Goal: Find specific page/section: Find specific page/section

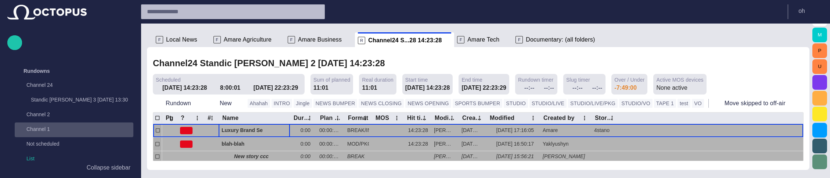
click at [62, 129] on p "Channel 1" at bounding box center [72, 128] width 92 height 7
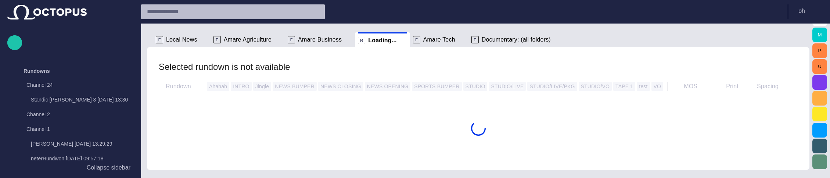
scroll to position [45, 0]
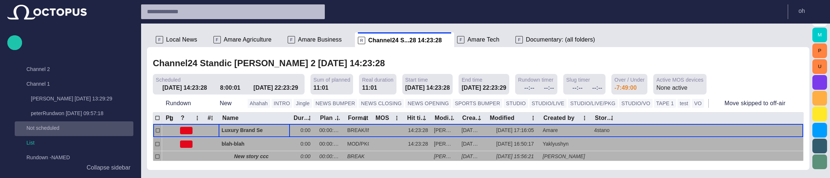
click at [50, 126] on p "Not scheduled" at bounding box center [72, 127] width 92 height 7
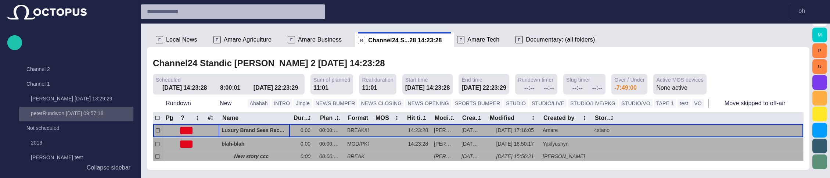
click at [62, 110] on p "peterRundwon [DATE] 09:57:18" at bounding box center [82, 112] width 102 height 7
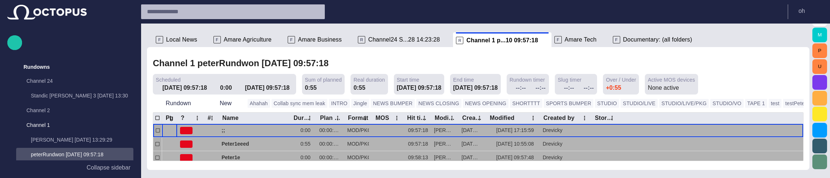
scroll to position [0, 0]
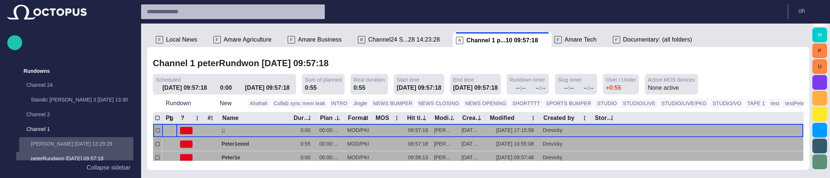
click at [45, 139] on div "[PERSON_NAME] [DATE] 13:29:29" at bounding box center [77, 143] width 113 height 10
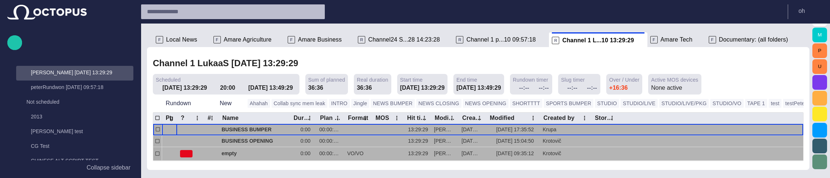
scroll to position [73, 0]
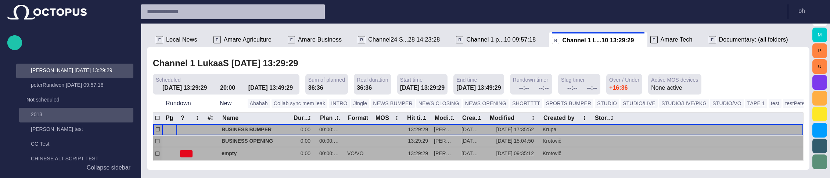
click at [58, 118] on div "2013" at bounding box center [77, 114] width 113 height 10
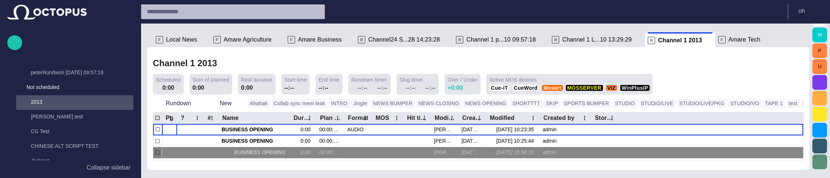
scroll to position [103, 0]
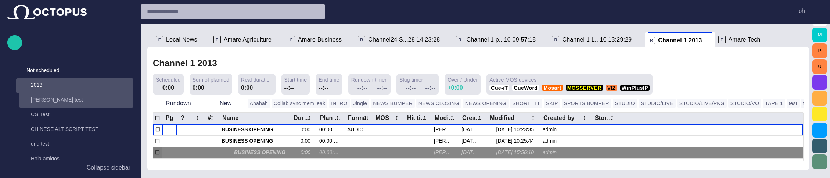
click at [76, 101] on p "[PERSON_NAME] test" at bounding box center [82, 99] width 102 height 7
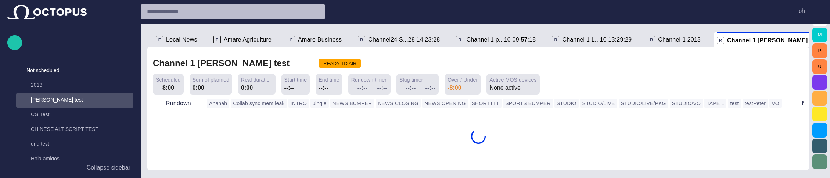
scroll to position [132, 0]
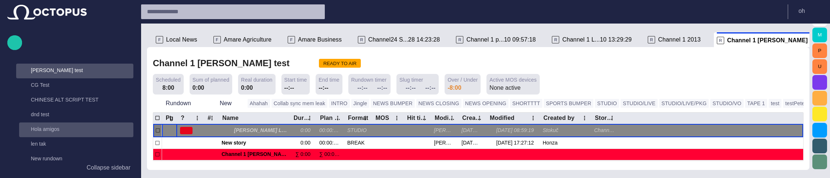
click at [44, 130] on p "Hola amigos" at bounding box center [82, 128] width 102 height 7
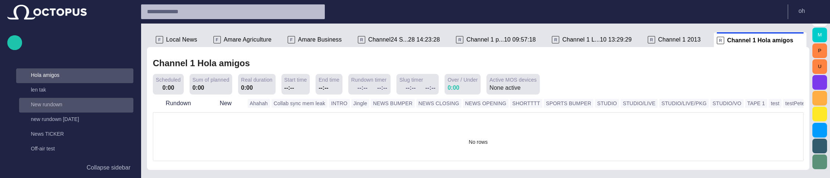
scroll to position [191, 0]
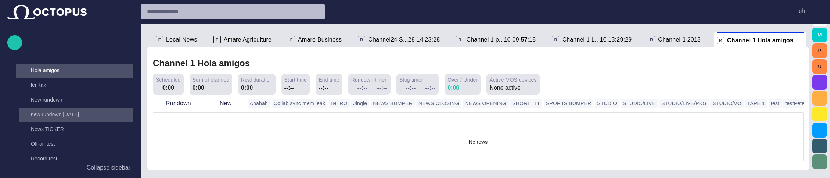
click at [47, 118] on p "new rundown [DATE]" at bounding box center [82, 114] width 102 height 7
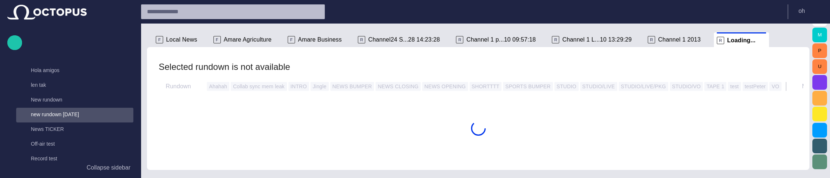
scroll to position [235, 0]
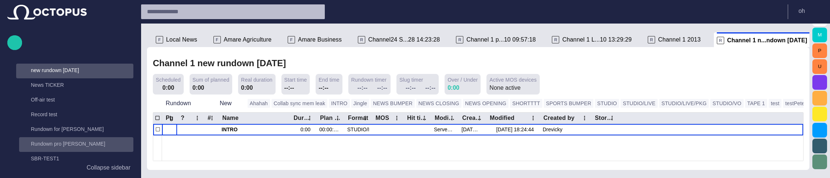
click at [45, 143] on p "Rundown pro [PERSON_NAME]" at bounding box center [82, 143] width 102 height 7
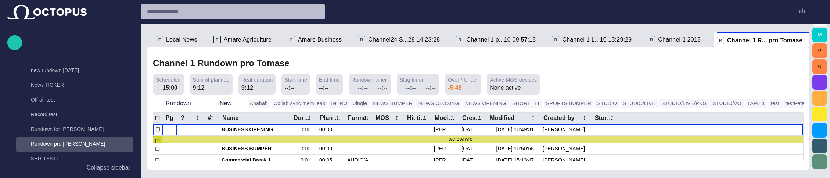
scroll to position [309, 0]
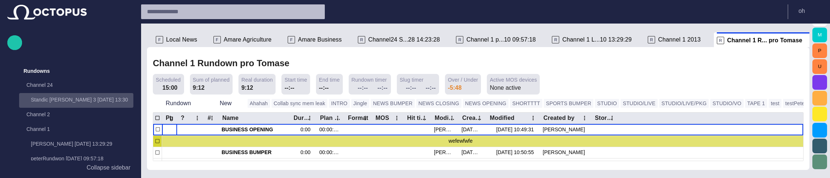
click at [59, 101] on p "Standic [PERSON_NAME] 3 [DATE] 13:30" at bounding box center [82, 99] width 102 height 7
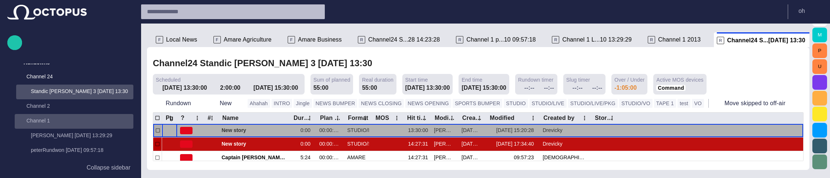
scroll to position [15, 0]
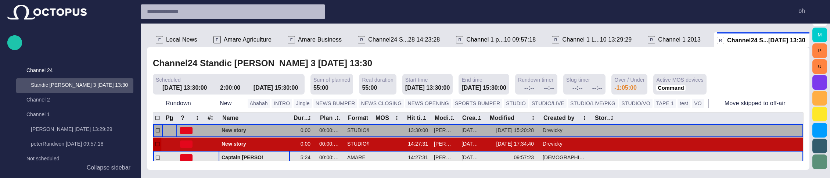
click at [272, 156] on button "button" at bounding box center [275, 157] width 9 height 11
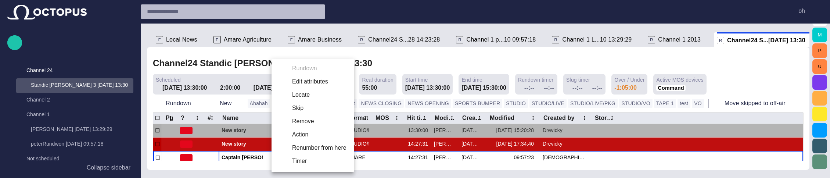
click at [241, 145] on div at bounding box center [415, 89] width 830 height 178
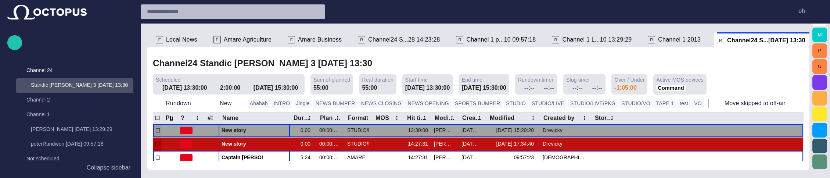
click at [236, 133] on span "New story" at bounding box center [253, 130] width 65 height 7
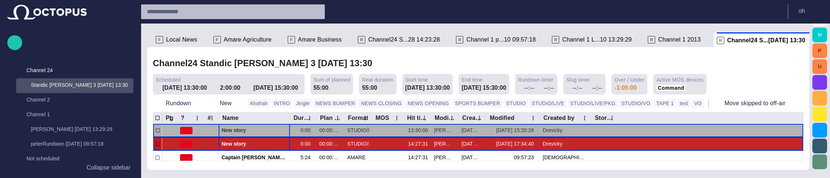
click at [236, 142] on span "New story" at bounding box center [253, 143] width 65 height 7
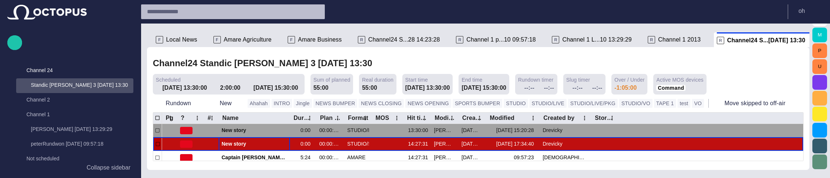
scroll to position [30, 0]
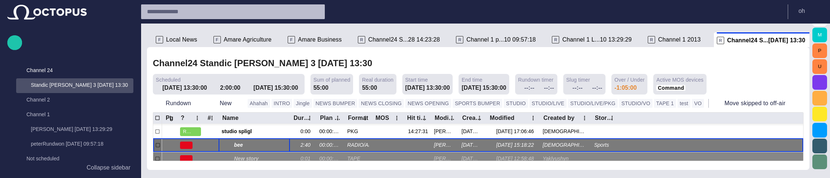
click at [241, 146] on span "bee" at bounding box center [260, 144] width 53 height 7
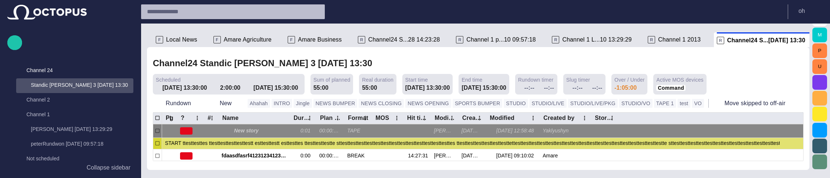
scroll to position [55, 0]
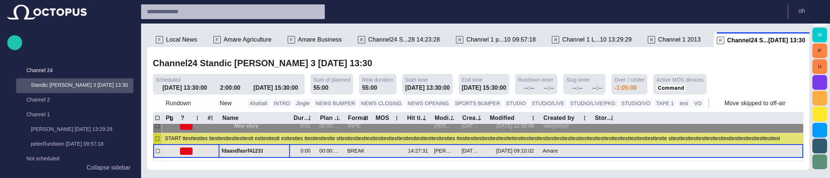
click at [237, 152] on span "fdaasdfasrf412312341234das" at bounding box center [253, 150] width 65 height 7
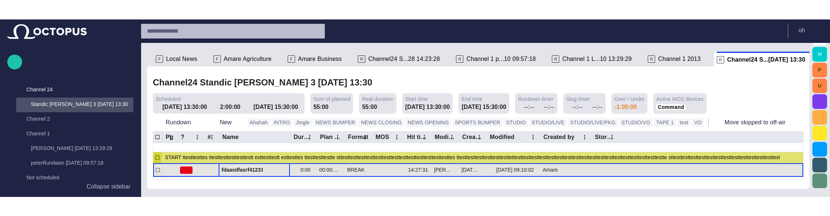
scroll to position [80, 0]
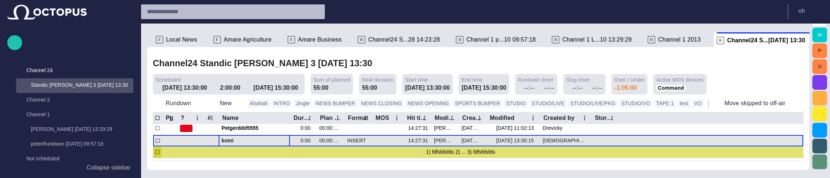
click at [234, 141] on span "komi" at bounding box center [253, 140] width 65 height 7
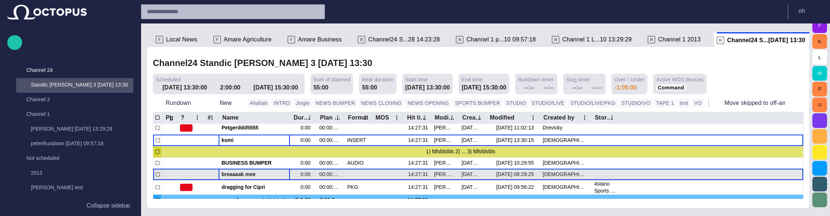
click at [254, 174] on span "breaaaak mee" at bounding box center [253, 174] width 65 height 7
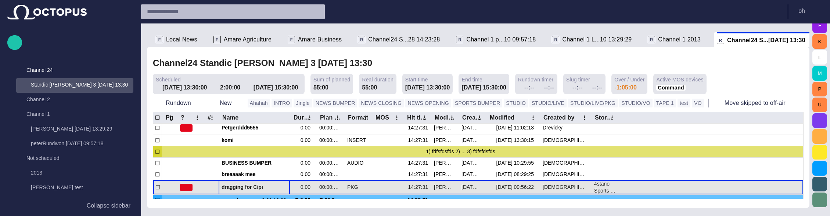
click at [251, 177] on span "dragging for Cipri" at bounding box center [253, 187] width 65 height 7
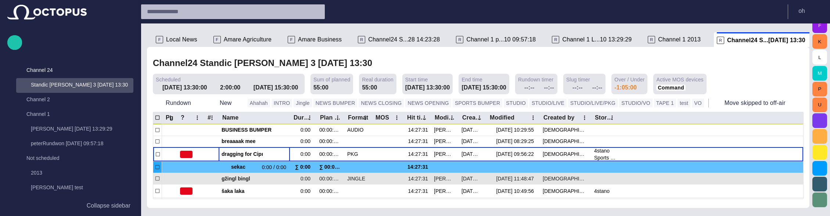
scroll to position [160, 0]
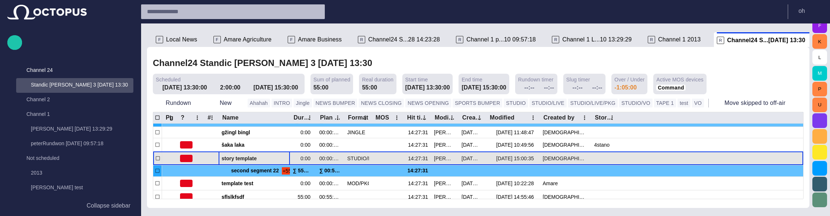
click at [248, 154] on div "story template" at bounding box center [253, 158] width 65 height 13
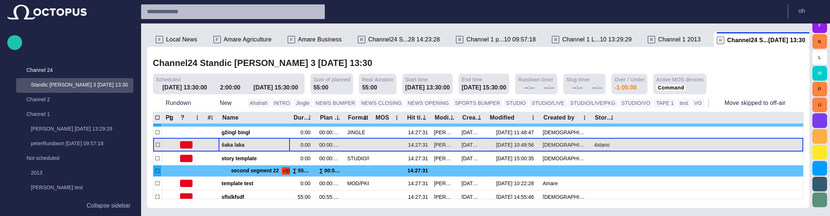
click at [249, 147] on span "šaka laka" at bounding box center [253, 145] width 65 height 7
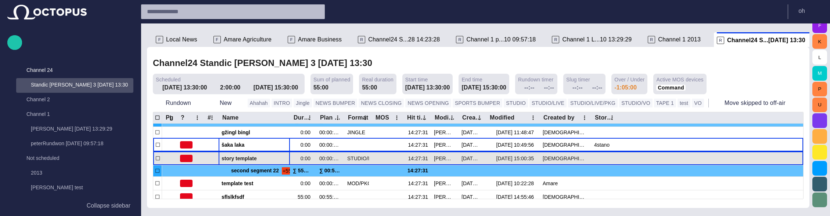
click at [249, 160] on span "story template" at bounding box center [253, 158] width 65 height 7
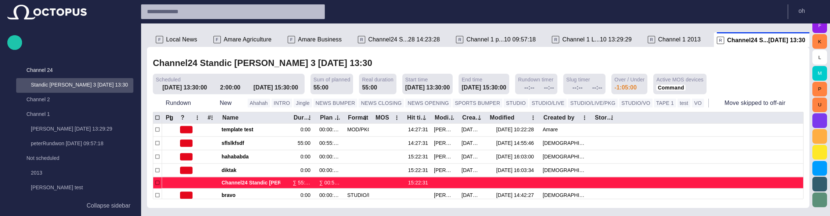
scroll to position [242, 0]
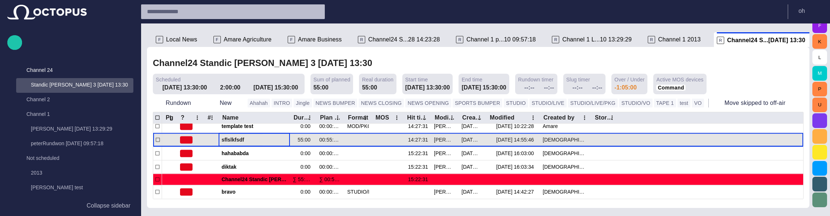
click at [246, 142] on span "sflslkfsdf" at bounding box center [253, 140] width 65 height 7
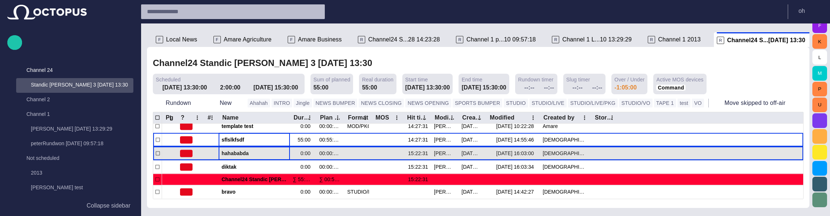
click at [249, 152] on span "hahababda" at bounding box center [253, 153] width 65 height 7
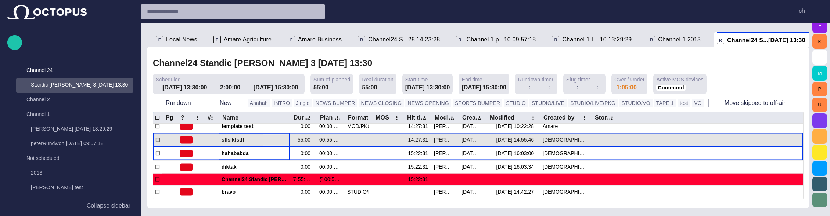
click at [251, 141] on span "sflslkfsdf" at bounding box center [253, 140] width 65 height 7
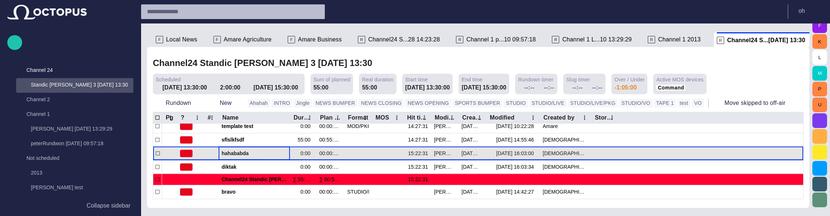
click at [257, 154] on span "hahababda" at bounding box center [253, 153] width 65 height 7
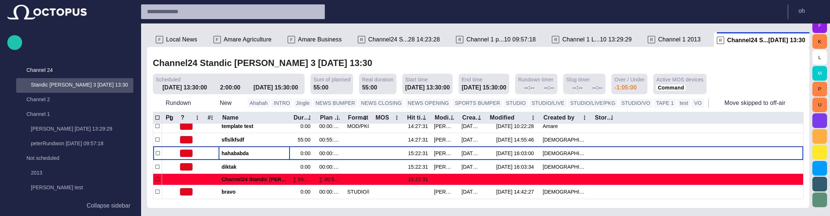
scroll to position [207, 0]
